Goal: Submit feedback/report problem

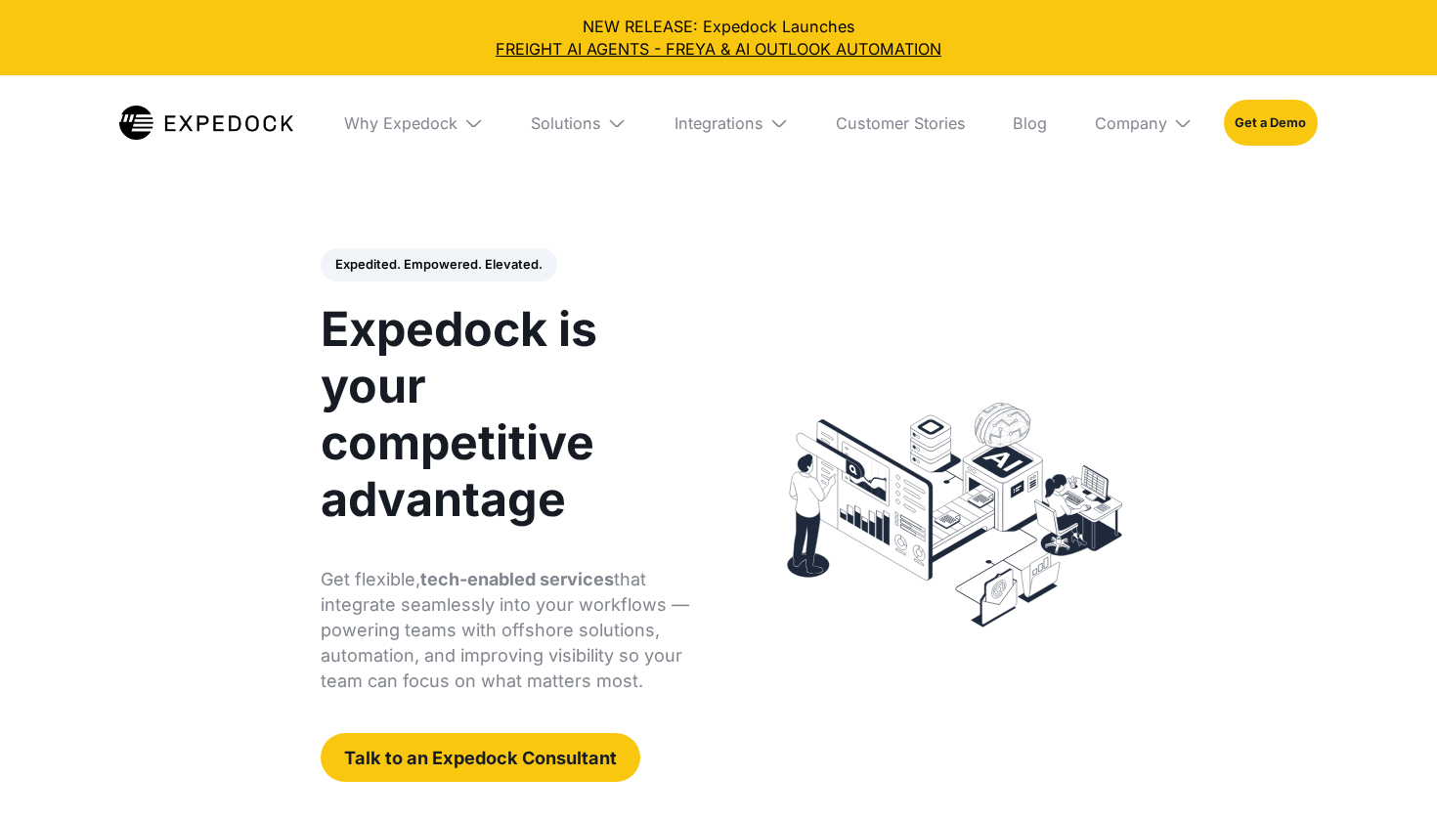
select select
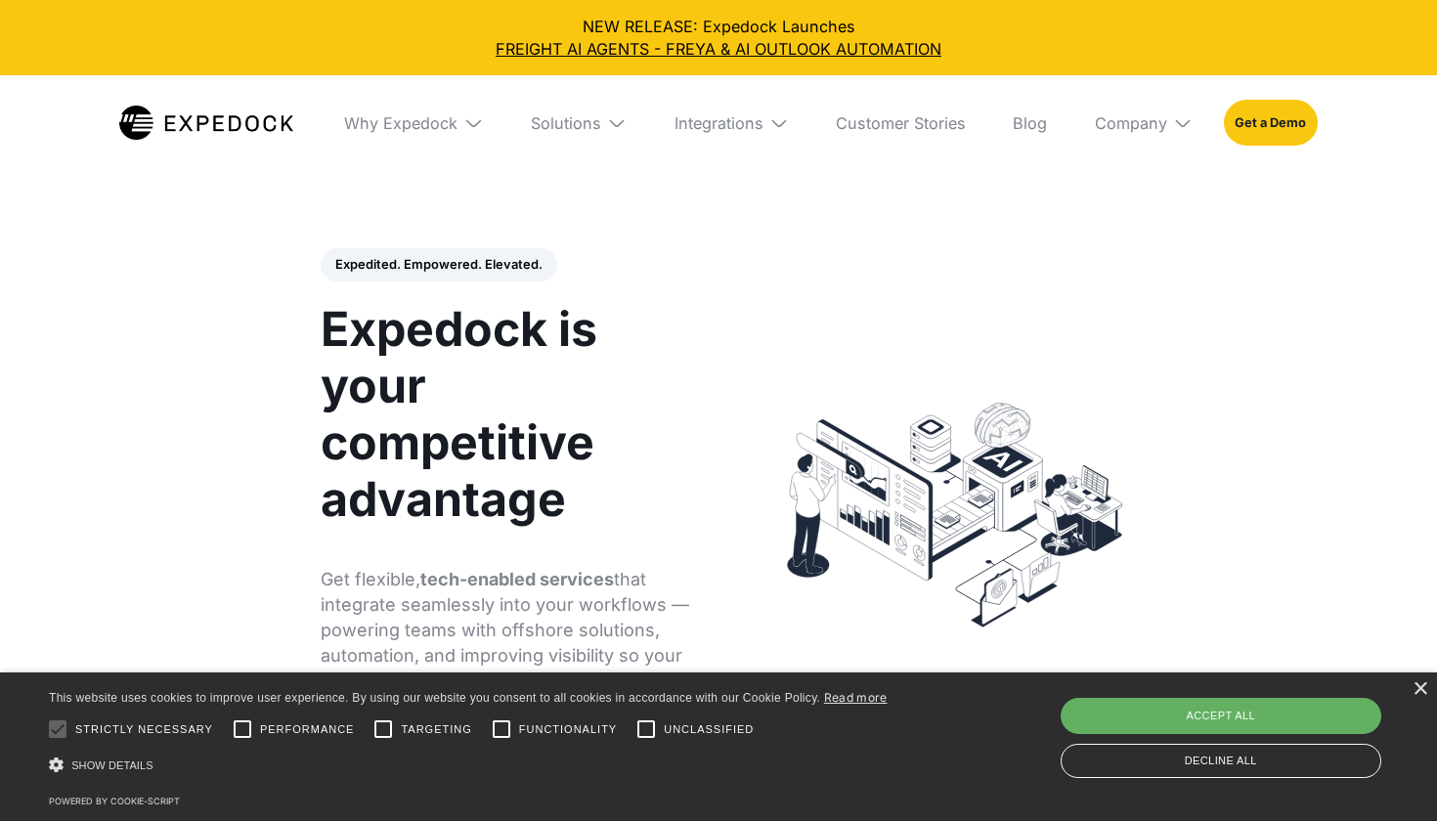
click at [1311, 721] on div "Accept all" at bounding box center [1222, 715] width 322 height 35
checkbox input "true"
